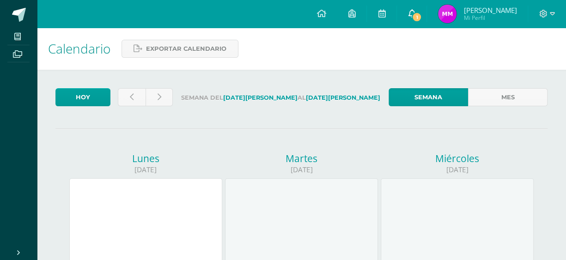
click at [422, 14] on span "1" at bounding box center [417, 17] width 10 height 10
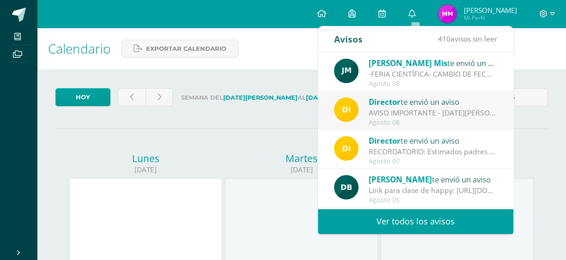
click at [532, 65] on div "Calendario Exportar calendario" at bounding box center [301, 49] width 529 height 42
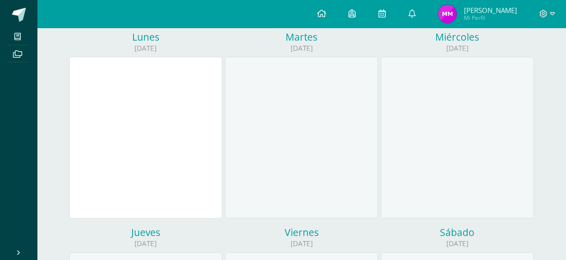
scroll to position [46, 0]
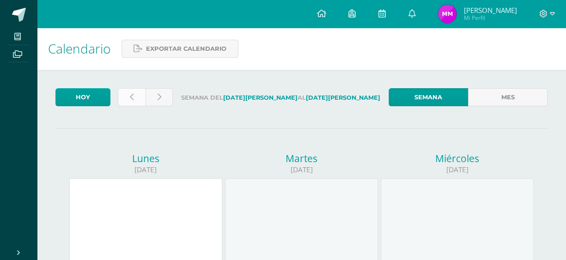
click at [128, 93] on link at bounding box center [132, 97] width 28 height 18
